Goal: Use online tool/utility: Utilize a website feature to perform a specific function

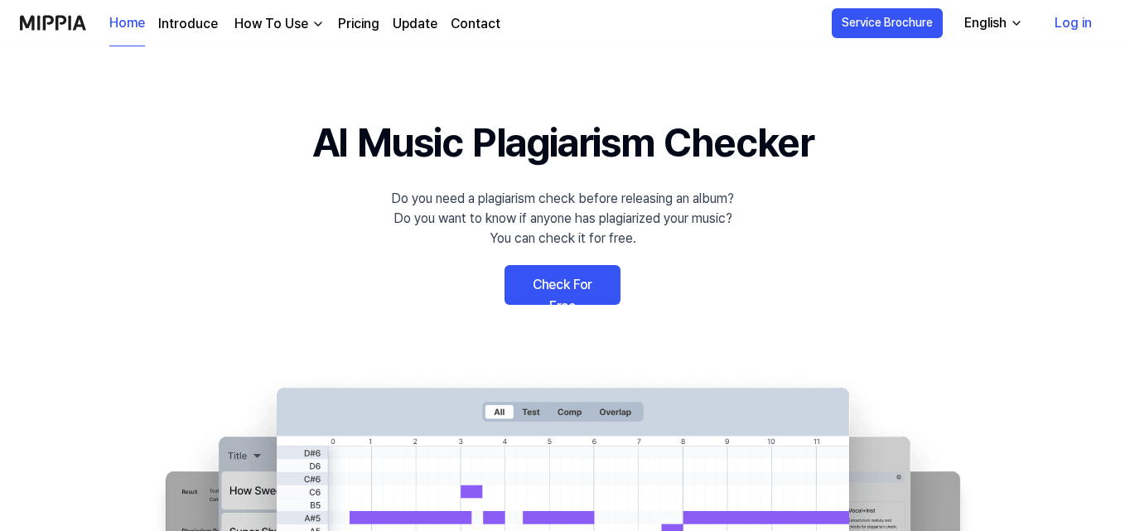
click at [552, 285] on link "Check For Free" at bounding box center [562, 285] width 116 height 40
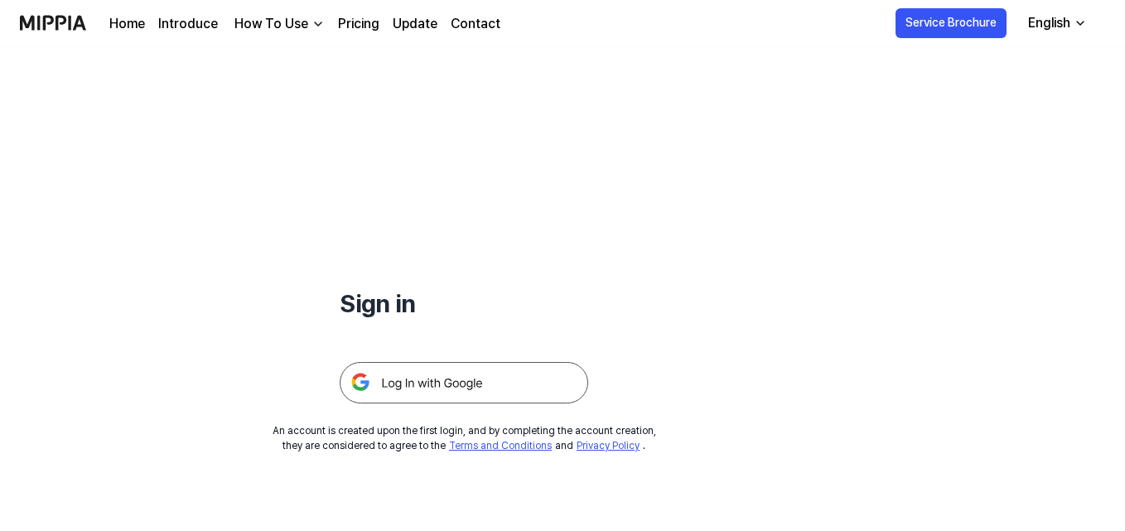
click at [431, 380] on img at bounding box center [464, 382] width 248 height 41
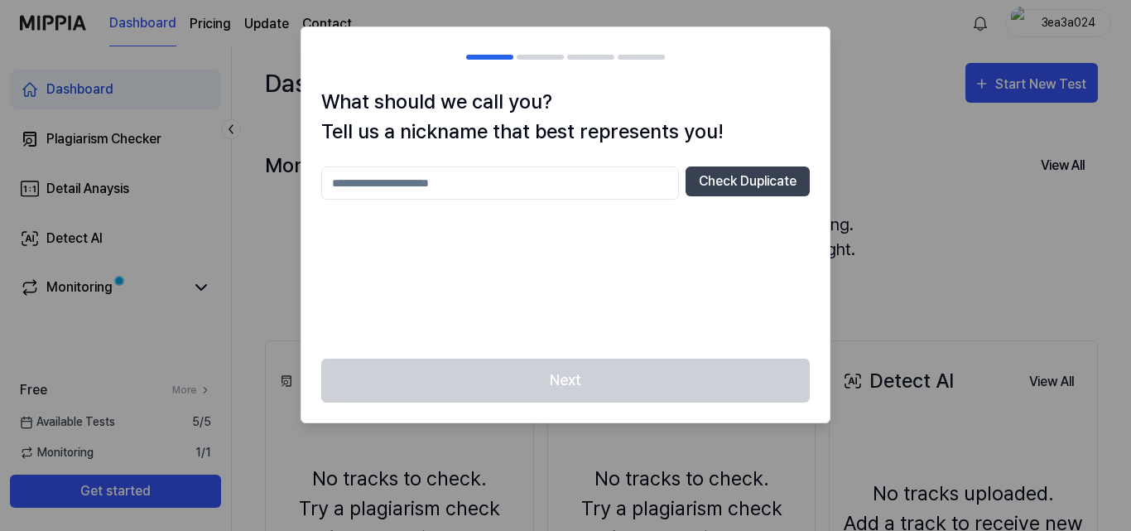
click at [421, 189] on input "text" at bounding box center [500, 182] width 358 height 33
drag, startPoint x: 475, startPoint y: 177, endPoint x: 162, endPoint y: 181, distance: 313.1
click at [171, 178] on body "Dashboard Pricing Update Contact 3ea3a024 Dashboard Plagiarism Checker Detail A…" at bounding box center [565, 265] width 1131 height 531
type input "**"
click at [730, 177] on button "Check Duplicate" at bounding box center [748, 181] width 124 height 30
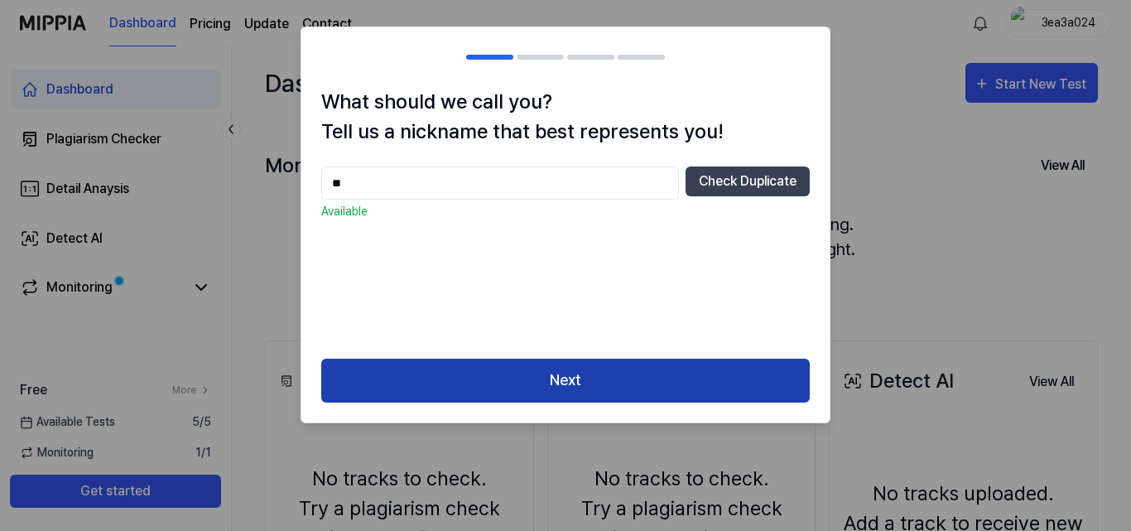
click at [544, 384] on button "Next" at bounding box center [565, 381] width 489 height 44
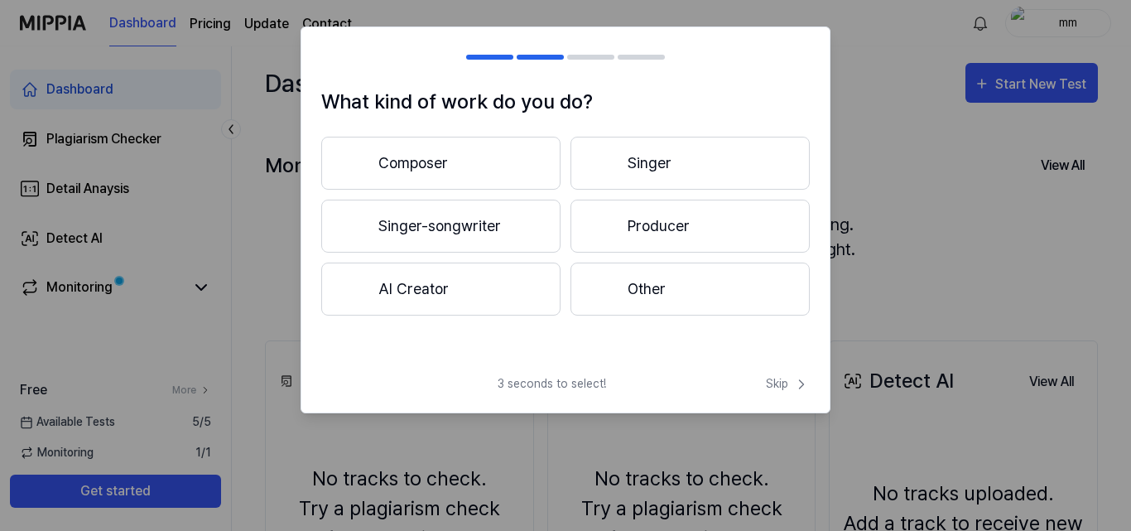
click at [643, 287] on button "Other" at bounding box center [690, 289] width 239 height 53
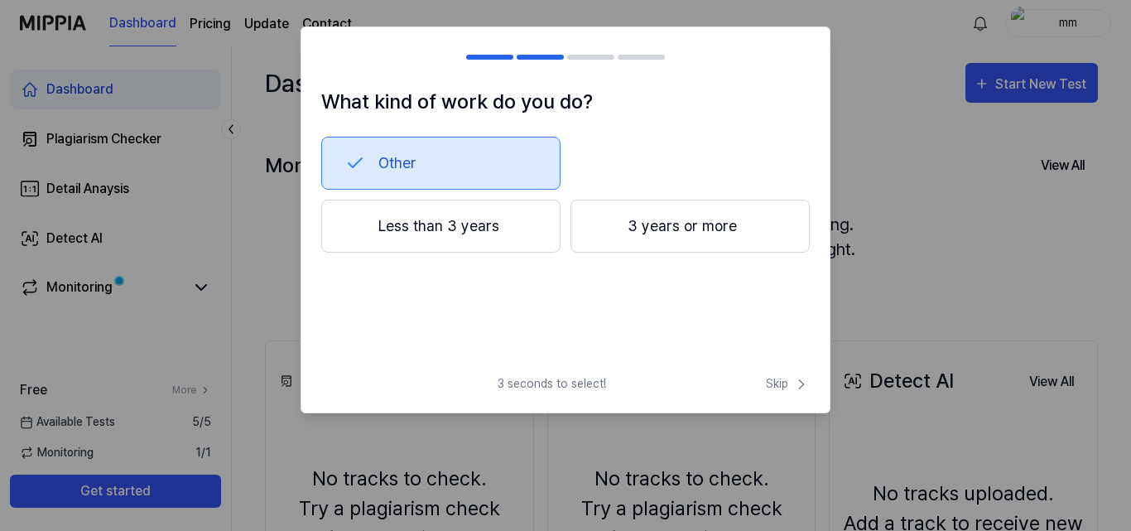
click at [657, 228] on button "3 years or more" at bounding box center [690, 226] width 239 height 53
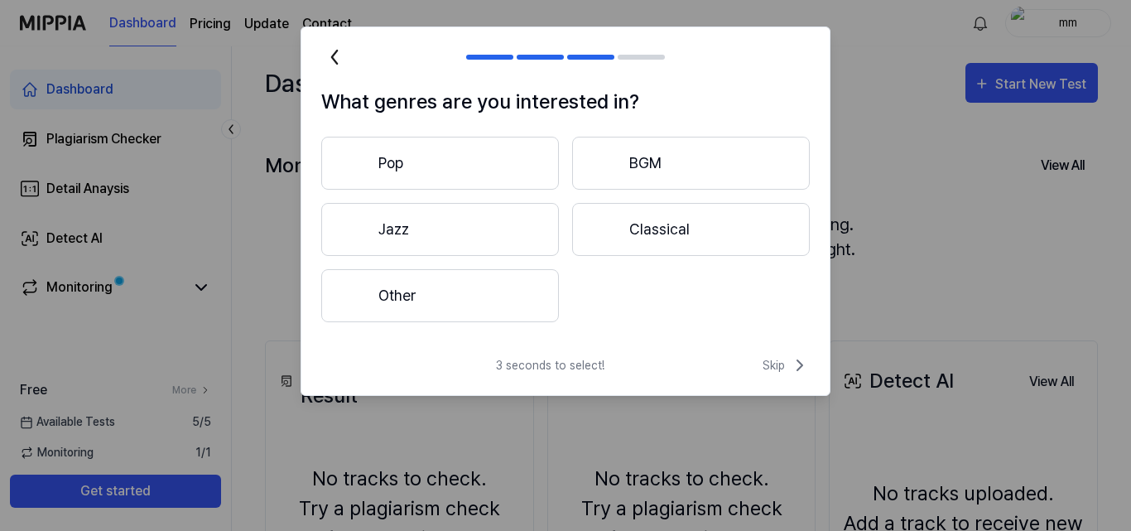
click at [388, 292] on button "Other" at bounding box center [440, 295] width 238 height 53
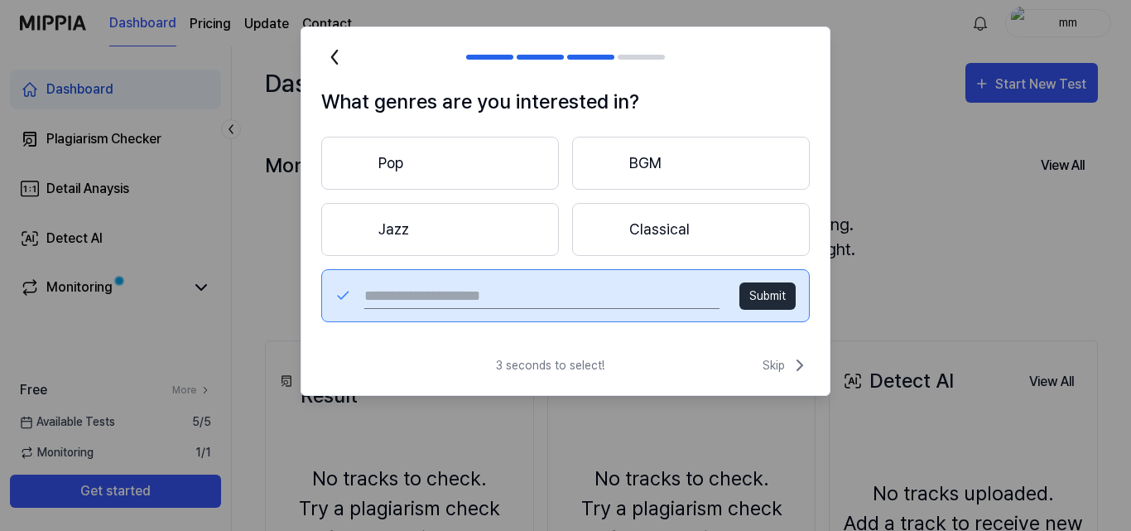
click at [480, 297] on input "text" at bounding box center [541, 295] width 355 height 27
click at [658, 158] on button "BGM" at bounding box center [691, 163] width 238 height 53
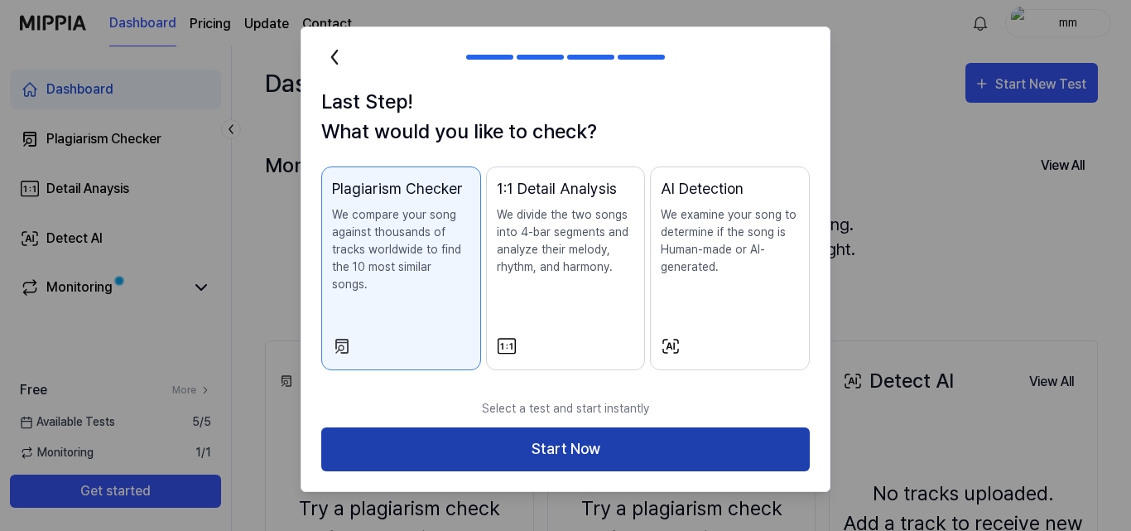
click at [548, 431] on button "Start Now" at bounding box center [565, 449] width 489 height 44
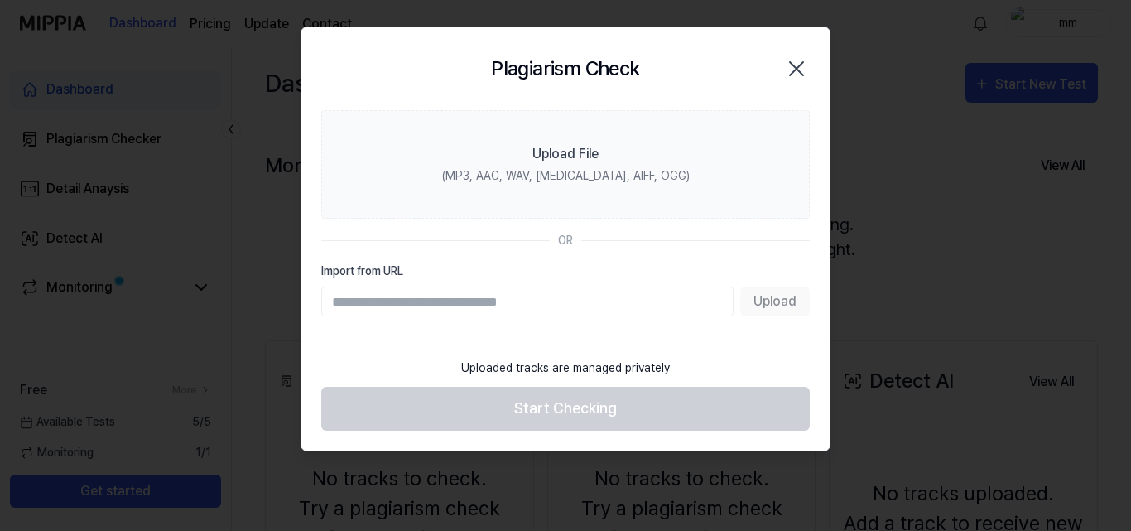
click at [373, 308] on input "Import from URL" at bounding box center [527, 302] width 412 height 30
paste input "**********"
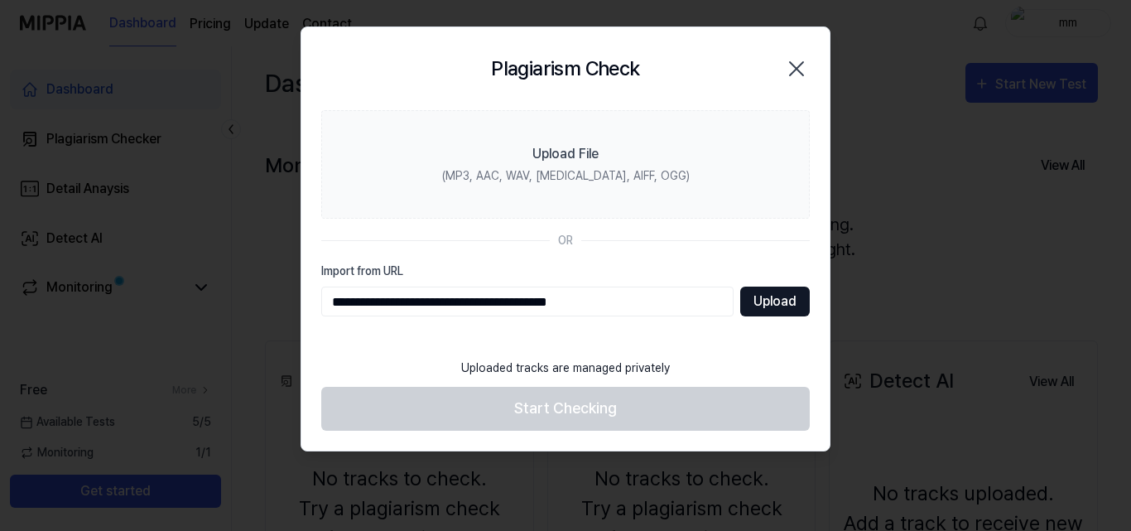
type input "**********"
click at [760, 301] on button "Upload" at bounding box center [775, 302] width 70 height 30
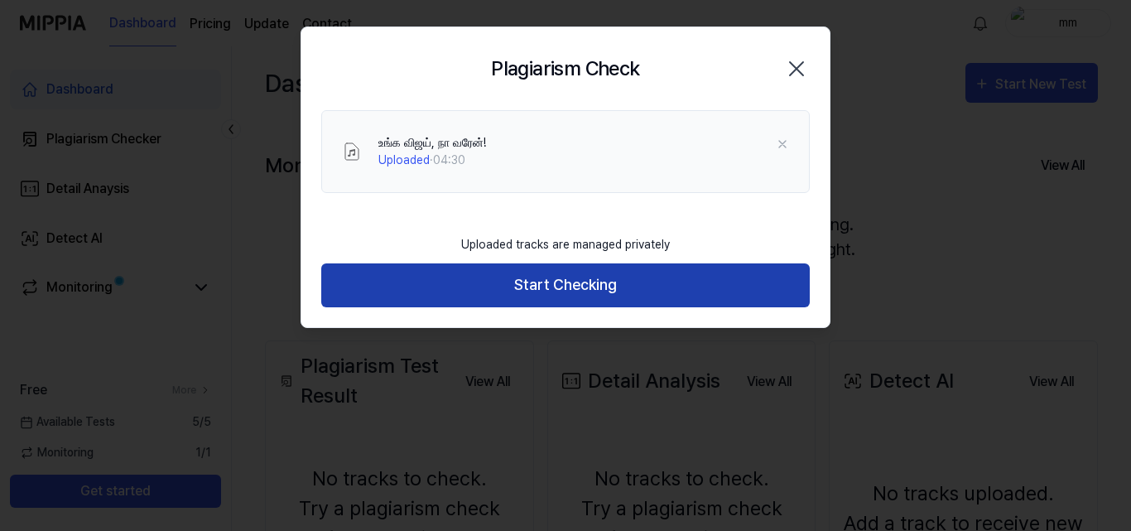
click at [575, 280] on button "Start Checking" at bounding box center [565, 285] width 489 height 44
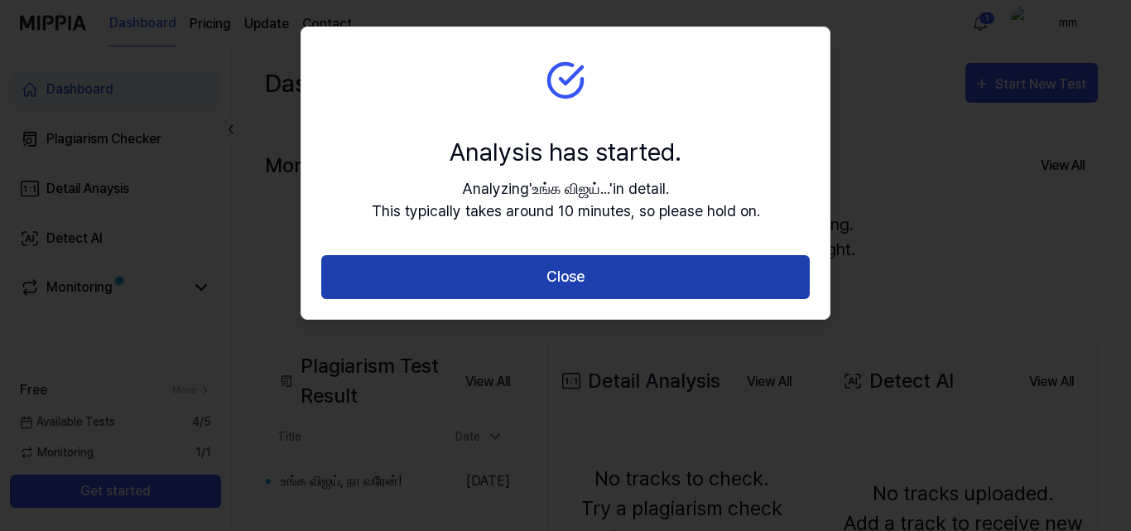
click at [546, 275] on button "Close" at bounding box center [565, 277] width 489 height 44
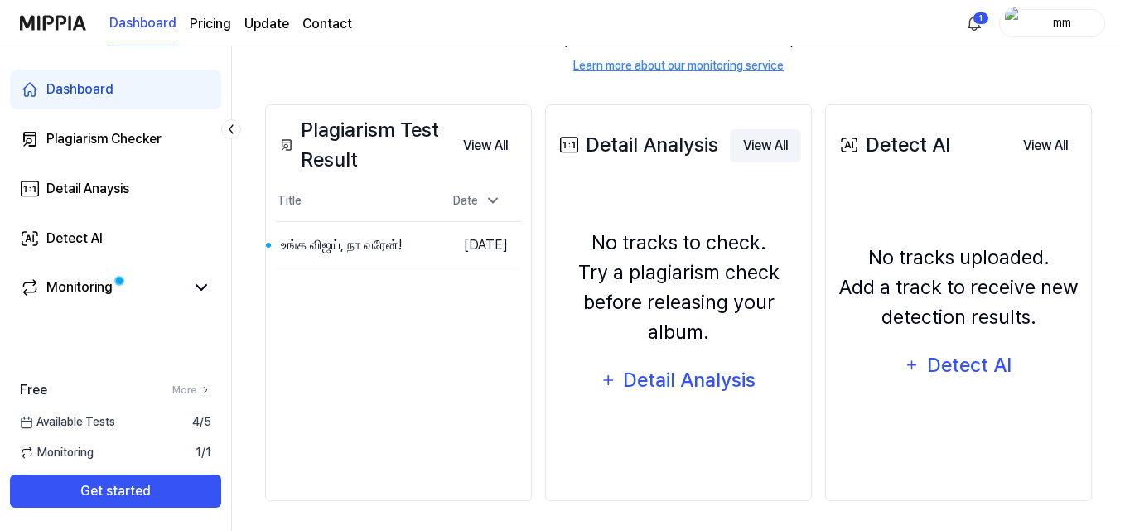
scroll to position [239, 0]
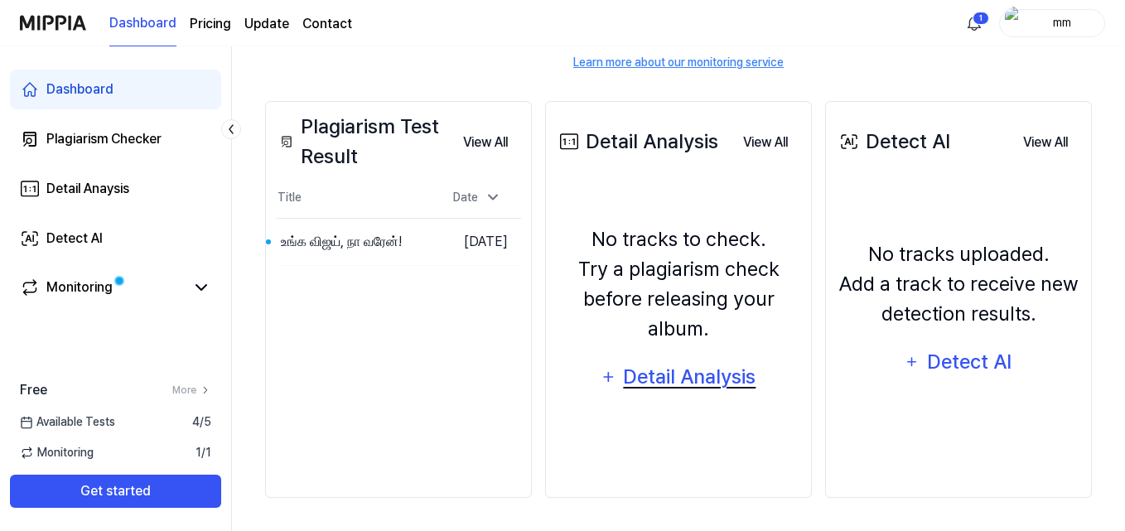
click at [706, 380] on div "Detail Analysis" at bounding box center [689, 376] width 135 height 31
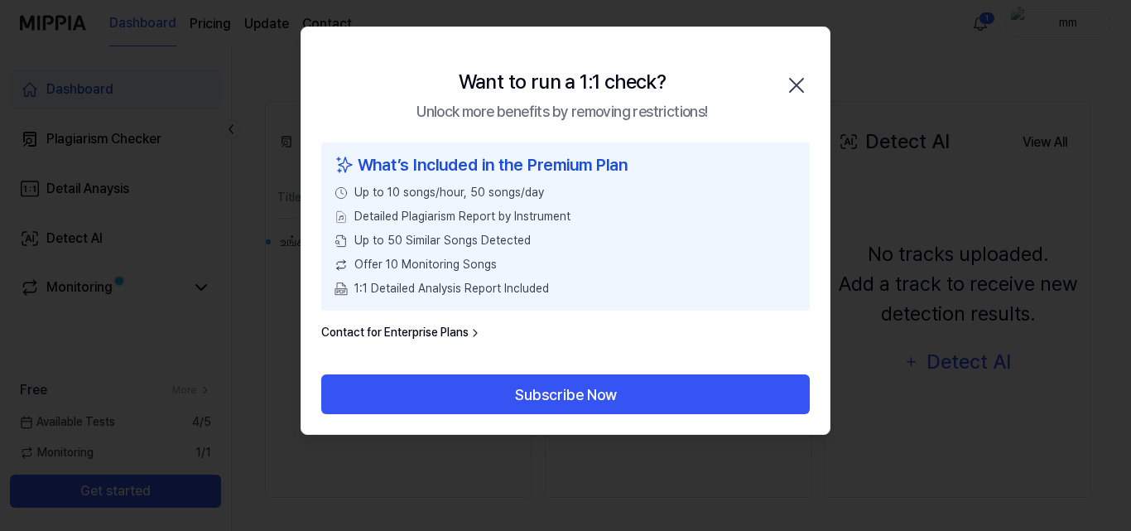
click at [797, 84] on icon "button" at bounding box center [796, 85] width 27 height 27
